Goal: Navigation & Orientation: Find specific page/section

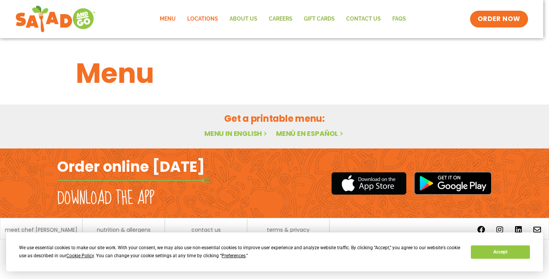
click at [206, 21] on link "Locations" at bounding box center [202, 19] width 42 height 18
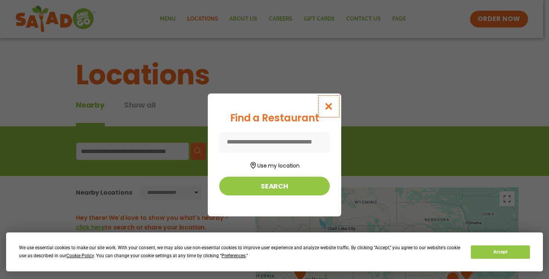
click at [333, 105] on icon "Close modal" at bounding box center [329, 106] width 10 height 8
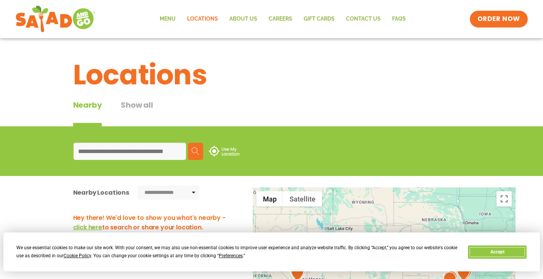
click at [514, 257] on button "Accept" at bounding box center [497, 251] width 59 height 13
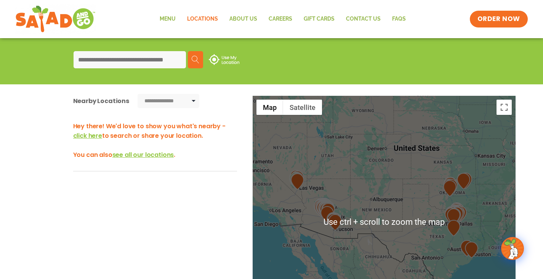
scroll to position [114, 0]
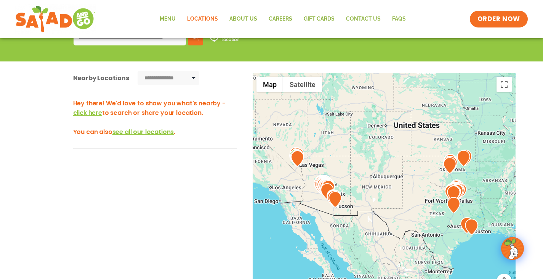
click at [103, 144] on div "Hey there! We'd love to show you what's nearby - click here to search or share …" at bounding box center [155, 123] width 164 height 50
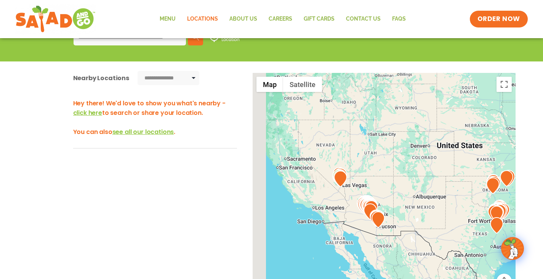
drag, startPoint x: 284, startPoint y: 155, endPoint x: 329, endPoint y: 176, distance: 49.6
click at [329, 176] on div at bounding box center [384, 199] width 263 height 252
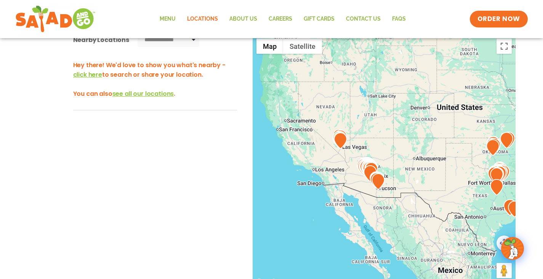
scroll to position [191, 0]
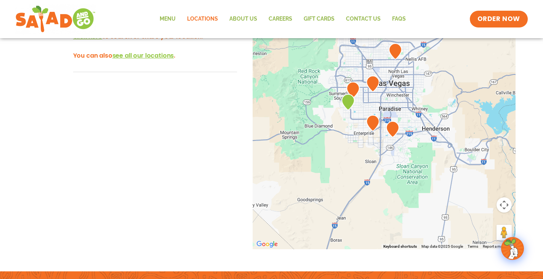
drag, startPoint x: 323, startPoint y: 56, endPoint x: 348, endPoint y: 220, distance: 166.2
click at [348, 220] on div at bounding box center [384, 123] width 263 height 252
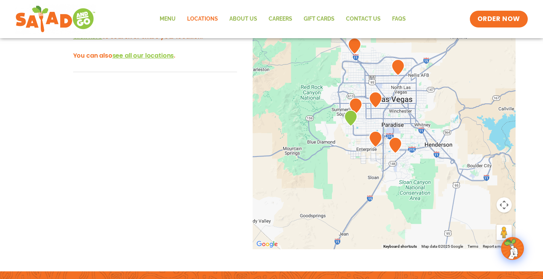
click at [353, 117] on img at bounding box center [350, 118] width 13 height 16
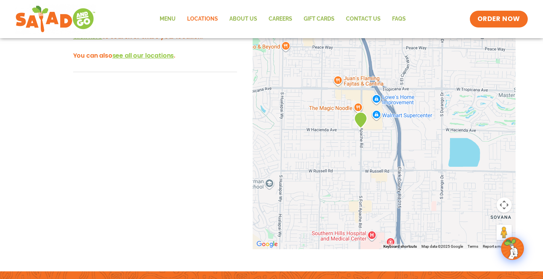
drag, startPoint x: 345, startPoint y: 71, endPoint x: 354, endPoint y: 174, distance: 103.7
click at [354, 174] on div at bounding box center [384, 123] width 263 height 252
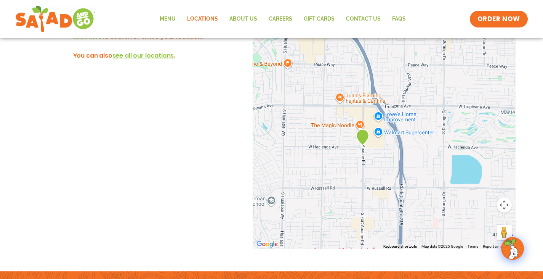
click at [361, 133] on img at bounding box center [362, 137] width 13 height 16
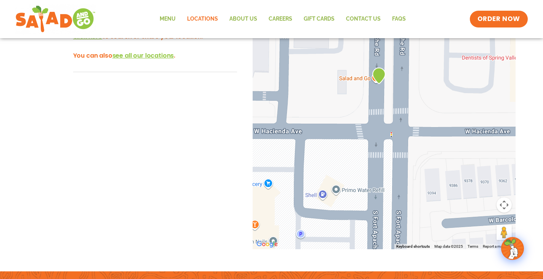
click at [382, 75] on img at bounding box center [378, 75] width 13 height 16
click at [381, 75] on img at bounding box center [378, 75] width 13 height 16
click at [373, 80] on img at bounding box center [378, 75] width 13 height 16
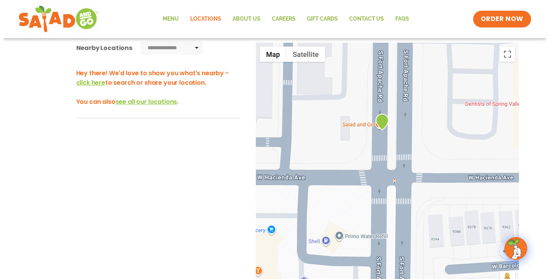
scroll to position [76, 0]
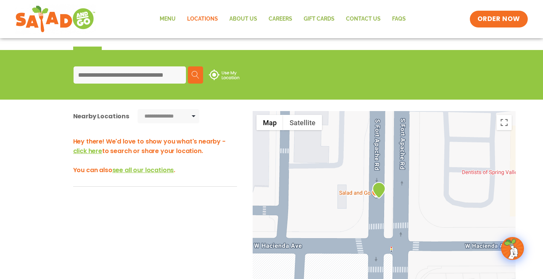
click at [85, 150] on span "click here" at bounding box center [87, 150] width 29 height 9
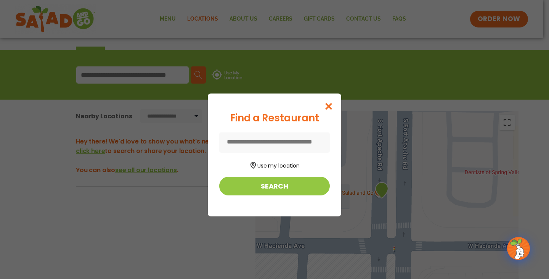
click at [292, 143] on input at bounding box center [274, 142] width 111 height 20
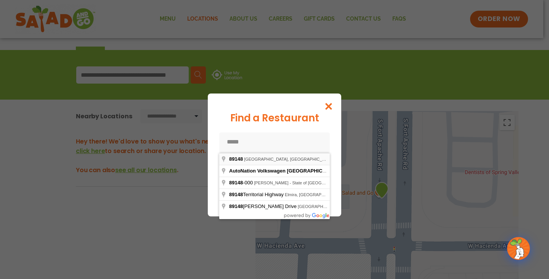
type input "**********"
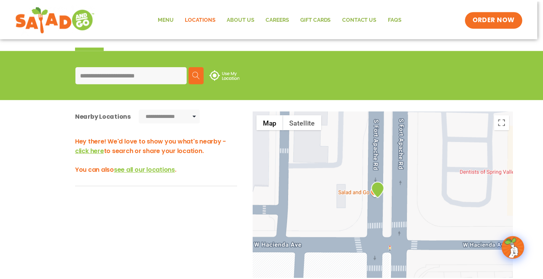
scroll to position [126, 0]
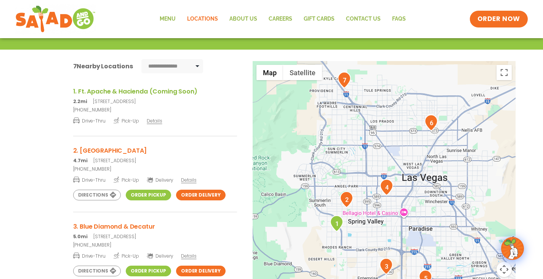
click at [149, 94] on h3 "1. Ft. Apache & Hacienda (Coming Soon)" at bounding box center [155, 92] width 164 height 10
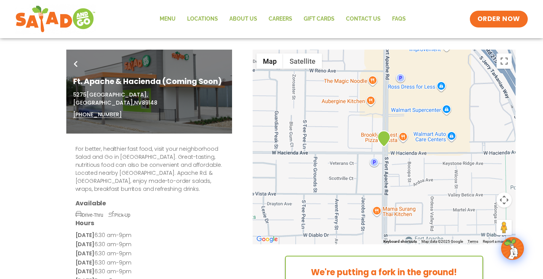
drag, startPoint x: 176, startPoint y: 226, endPoint x: 188, endPoint y: 259, distance: 35.7
click at [188, 259] on div "Monday 6:30 am-9pm Tuesday 6:30 am-9pm Wednesday 6:30 am-9pm Thursday 6:30 am-9…" at bounding box center [149, 263] width 148 height 64
click at [196, 191] on div "For better, healthier fast food, visit your neighborhood Salad and Go in Las Ve…" at bounding box center [149, 230] width 166 height 194
